Goal: Check status: Check status

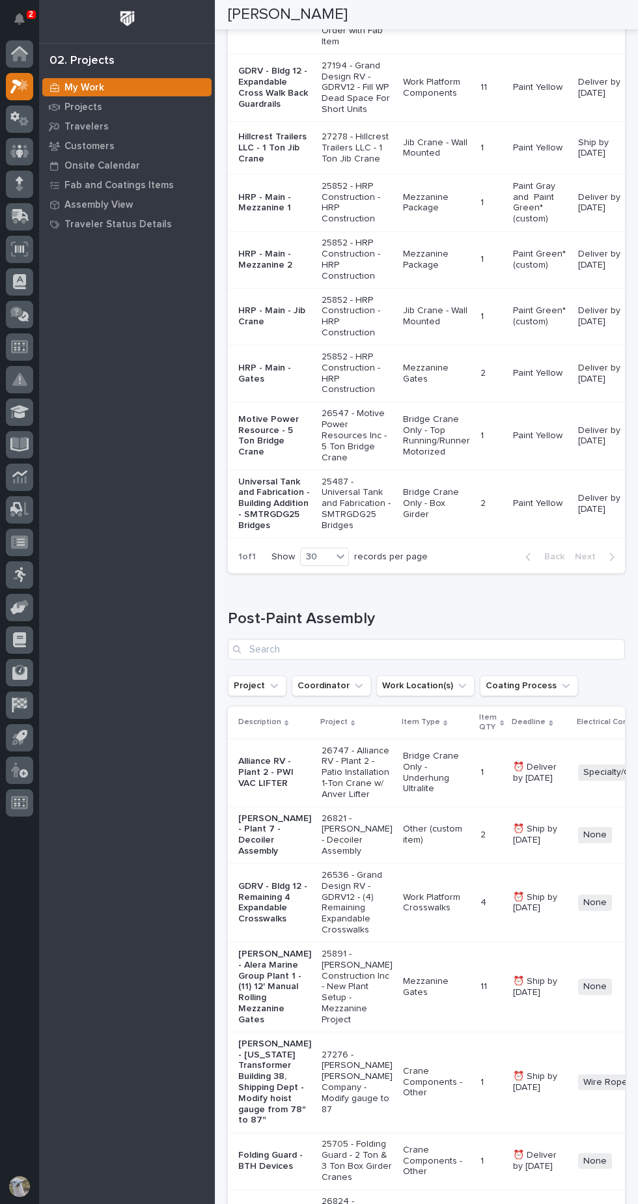
scroll to position [1977, 0]
click at [267, 164] on p "Hillcrest Trailers LLC - 1 Ton Jib Crane" at bounding box center [274, 147] width 73 height 33
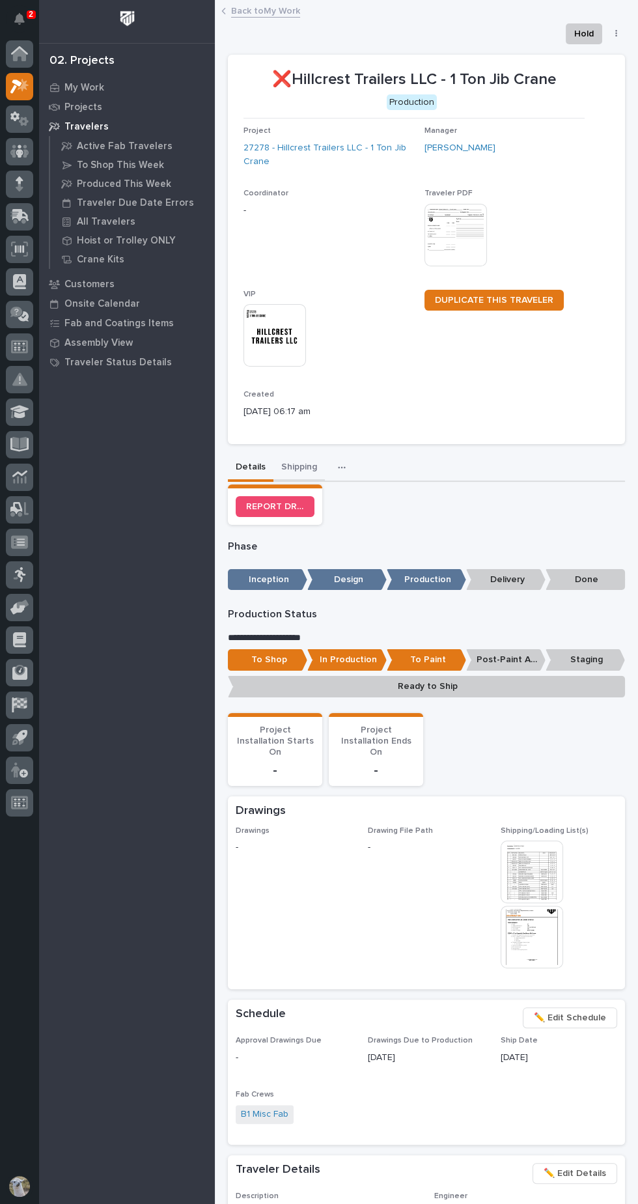
click at [287, 467] on button "Shipping" at bounding box center [299, 468] width 51 height 27
